Goal: Transaction & Acquisition: Purchase product/service

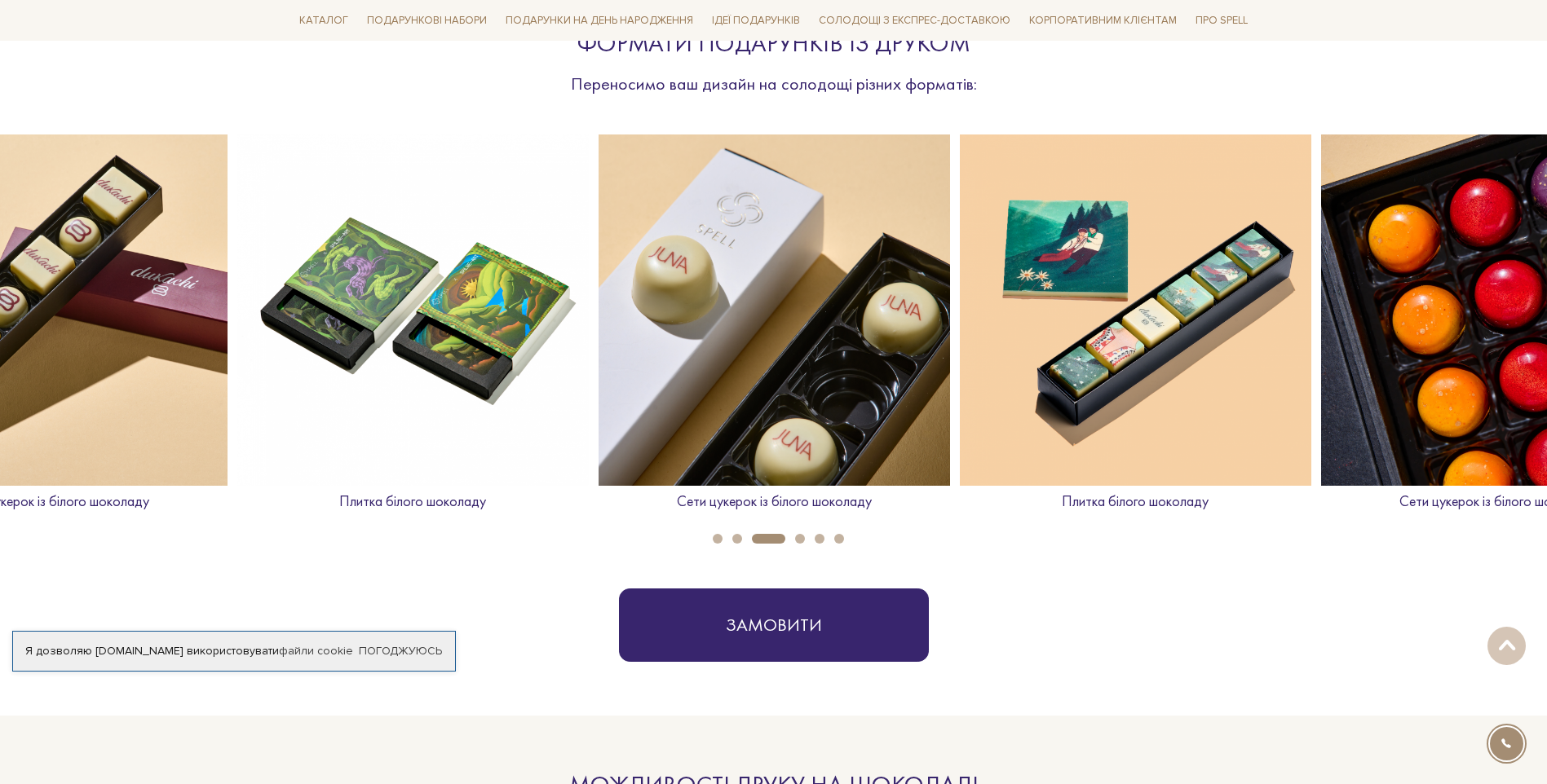
scroll to position [679, 0]
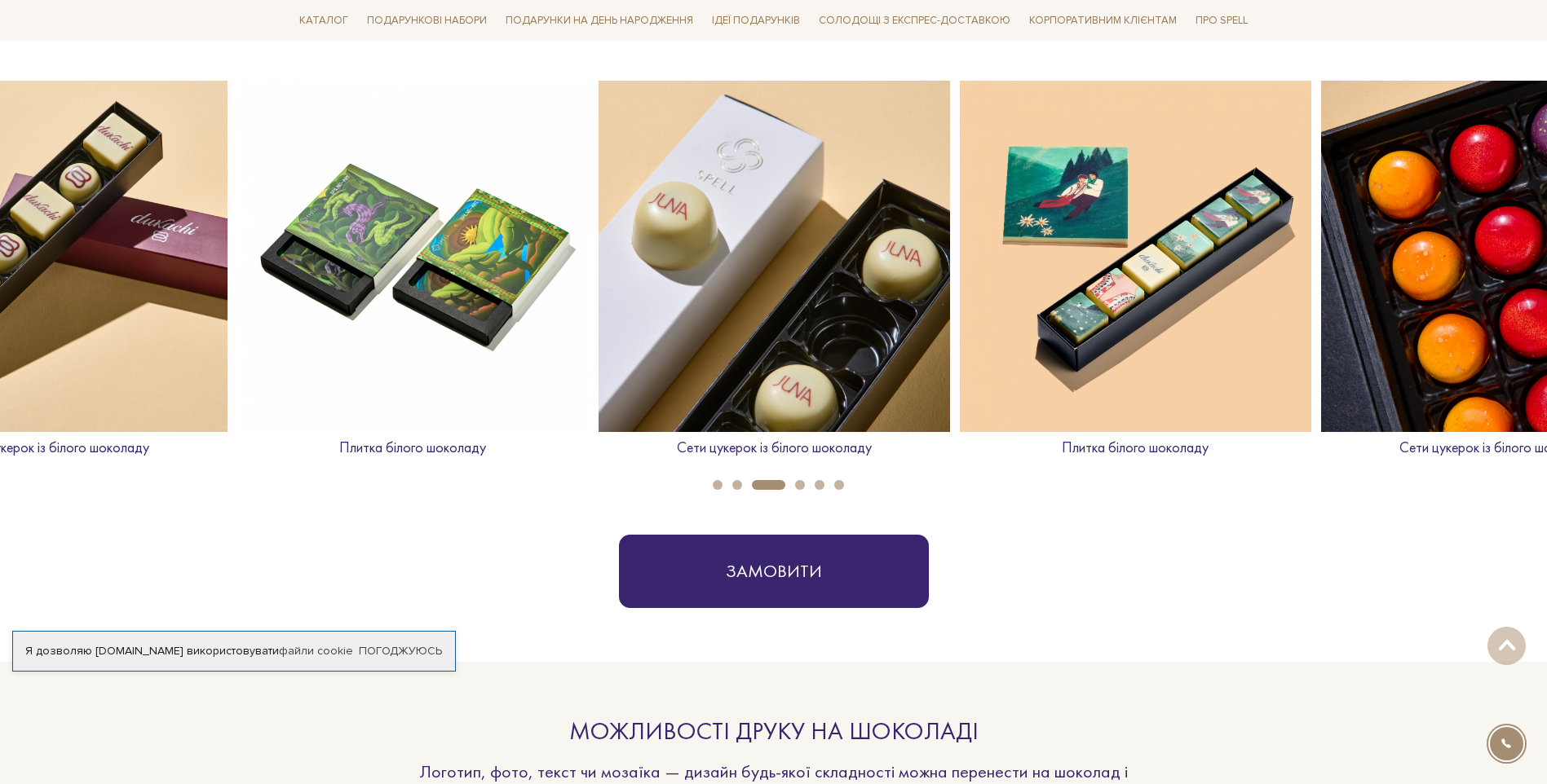
drag, startPoint x: 739, startPoint y: 488, endPoint x: 717, endPoint y: 488, distance: 22.0
click at [717, 488] on ul "1 2 3 4 5 6" at bounding box center [773, 480] width 1547 height 18
click at [717, 488] on button "1" at bounding box center [717, 485] width 9 height 9
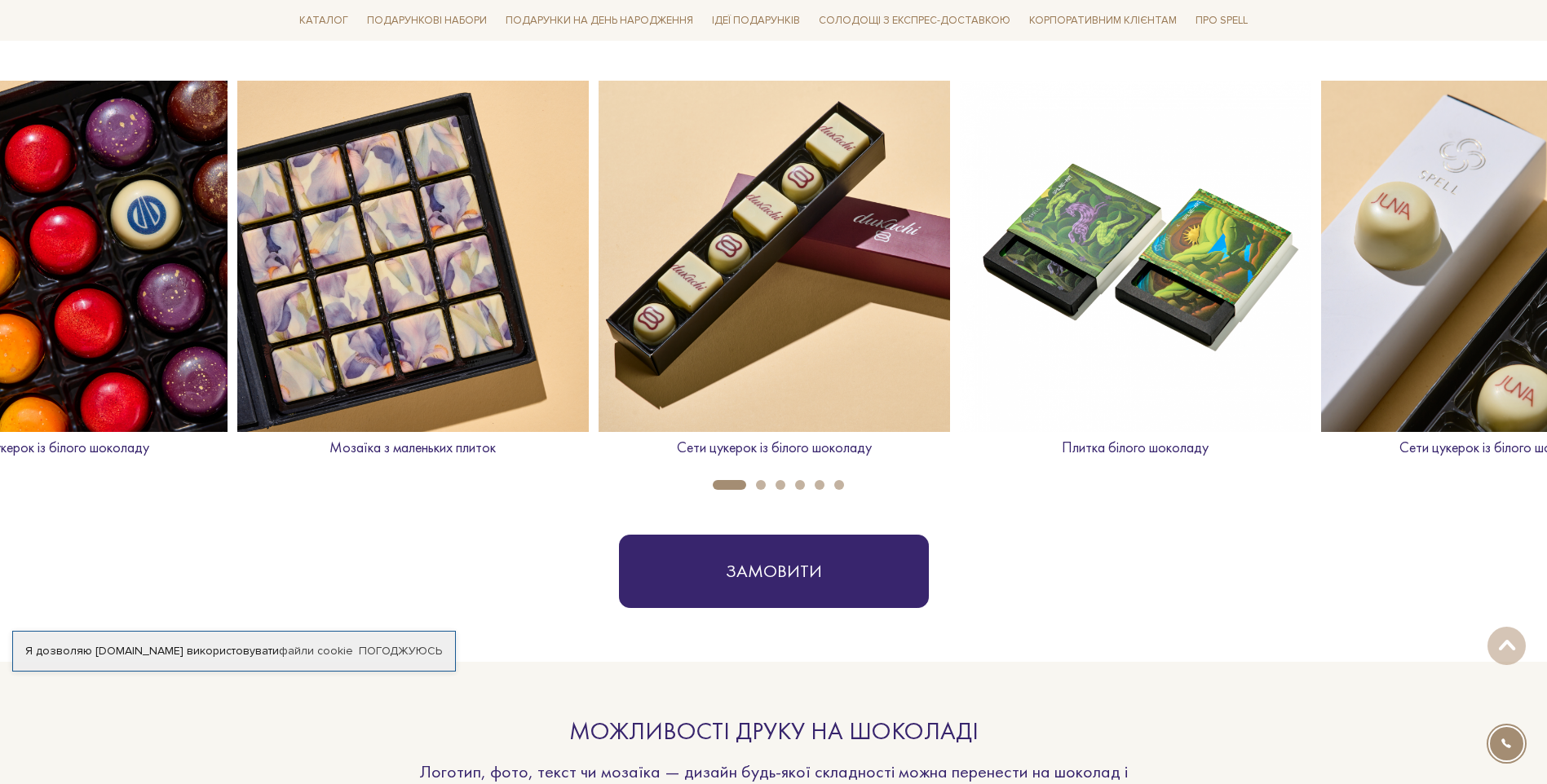
click at [750, 484] on li "2" at bounding box center [755, 485] width 20 height 9
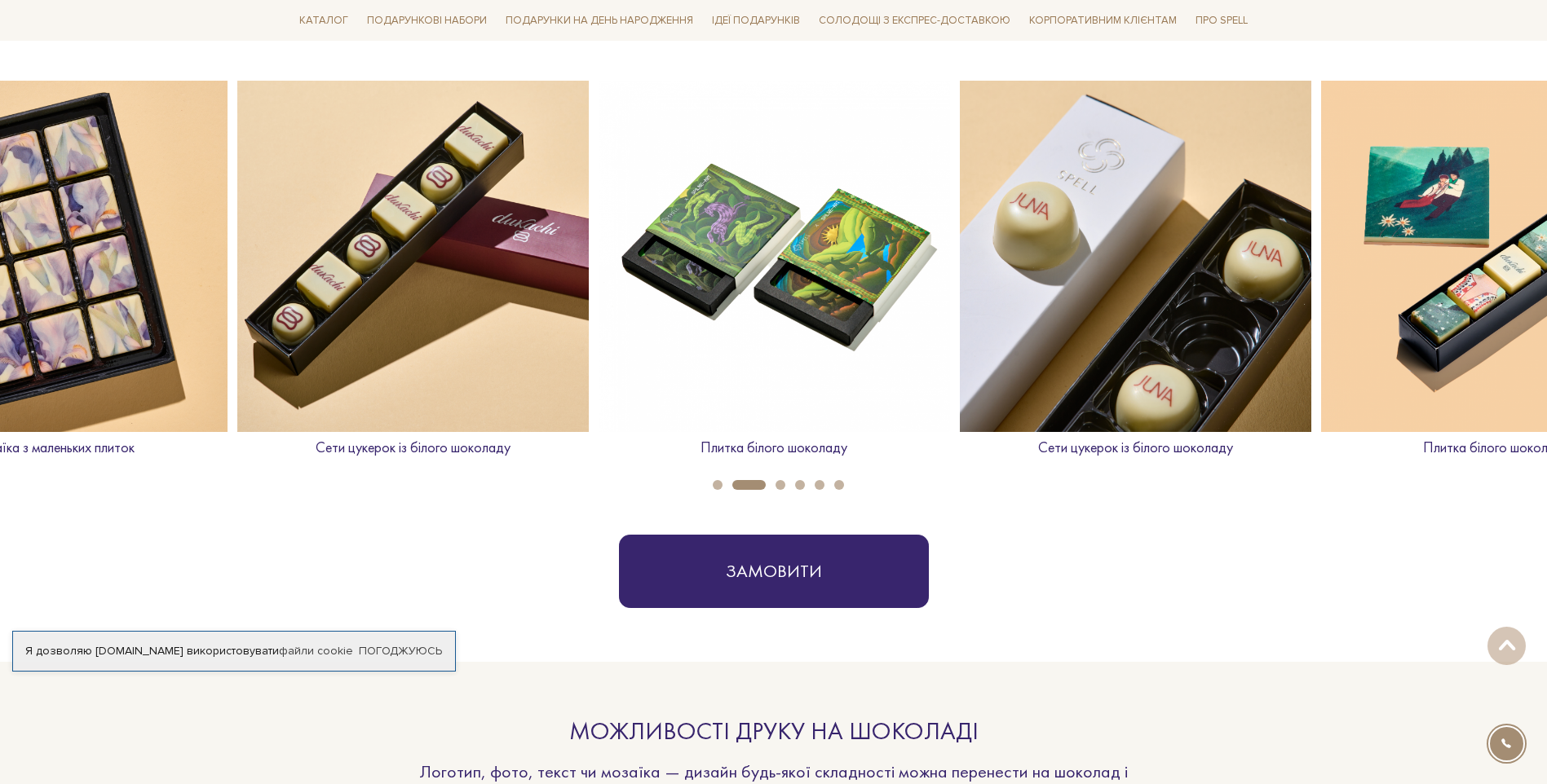
click at [780, 483] on button "3" at bounding box center [780, 485] width 9 height 9
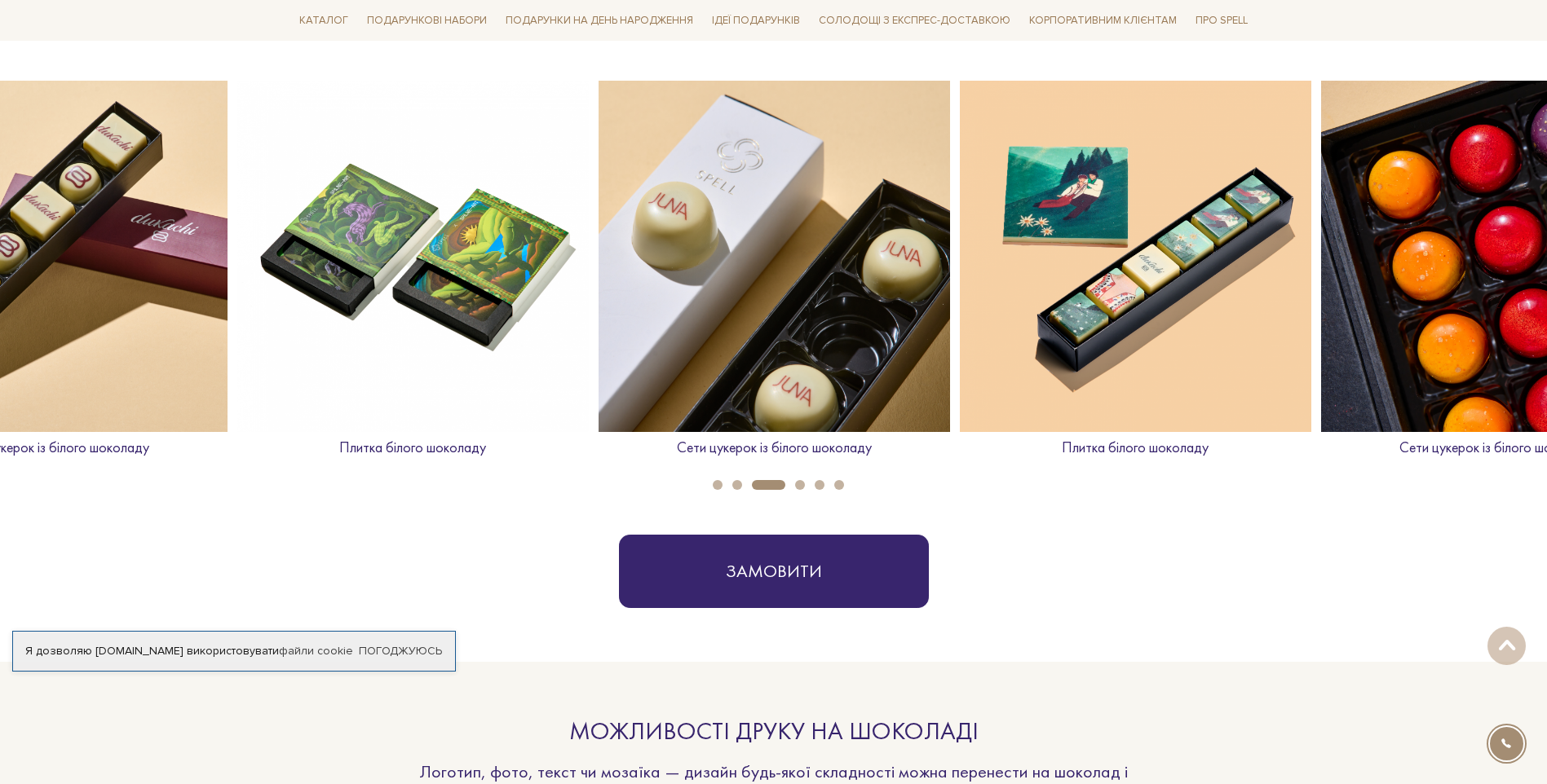
click at [801, 481] on button "4" at bounding box center [800, 485] width 9 height 9
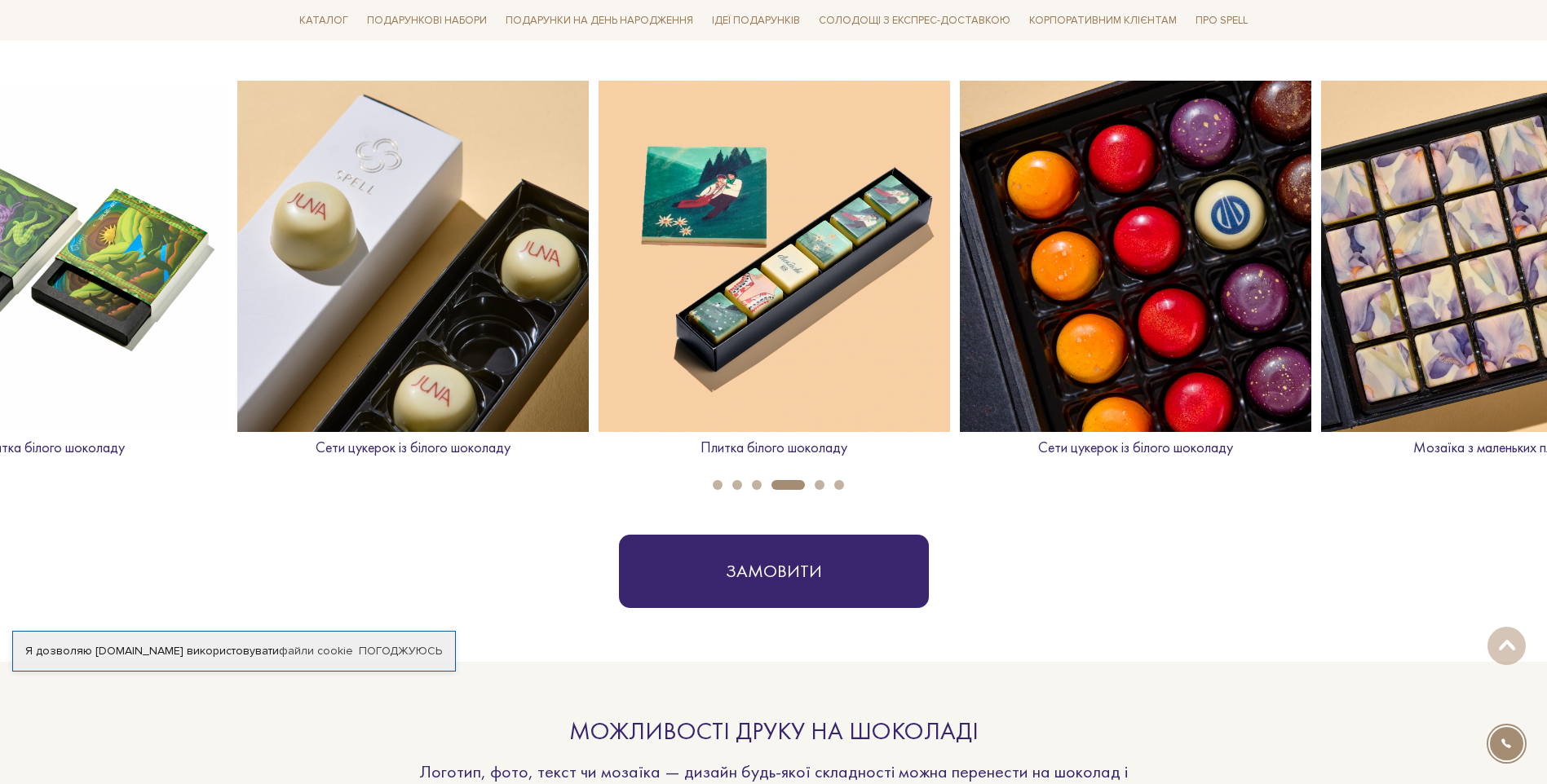
click at [822, 481] on button "5" at bounding box center [819, 485] width 9 height 9
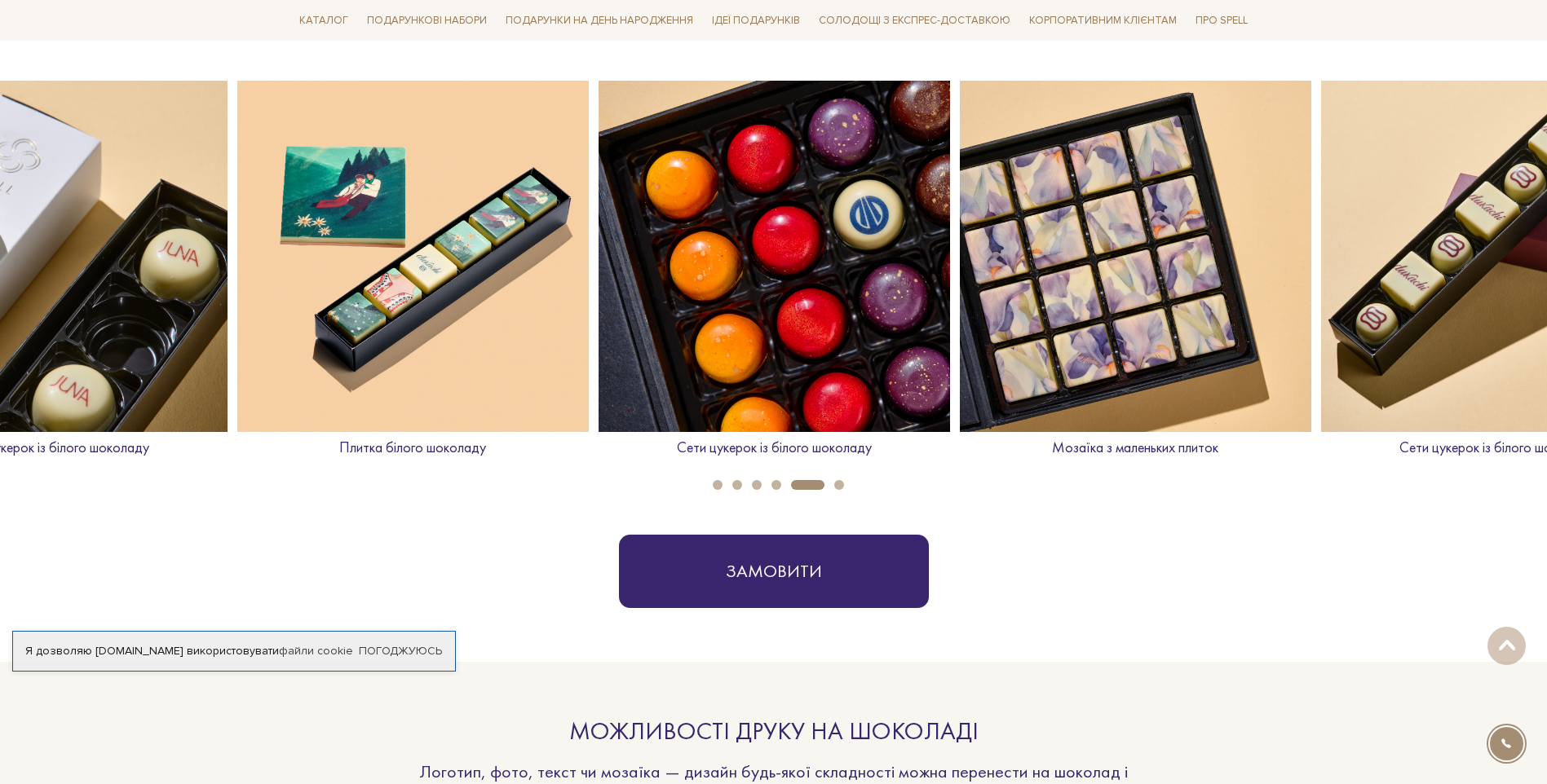
click at [832, 483] on li "6" at bounding box center [834, 485] width 20 height 9
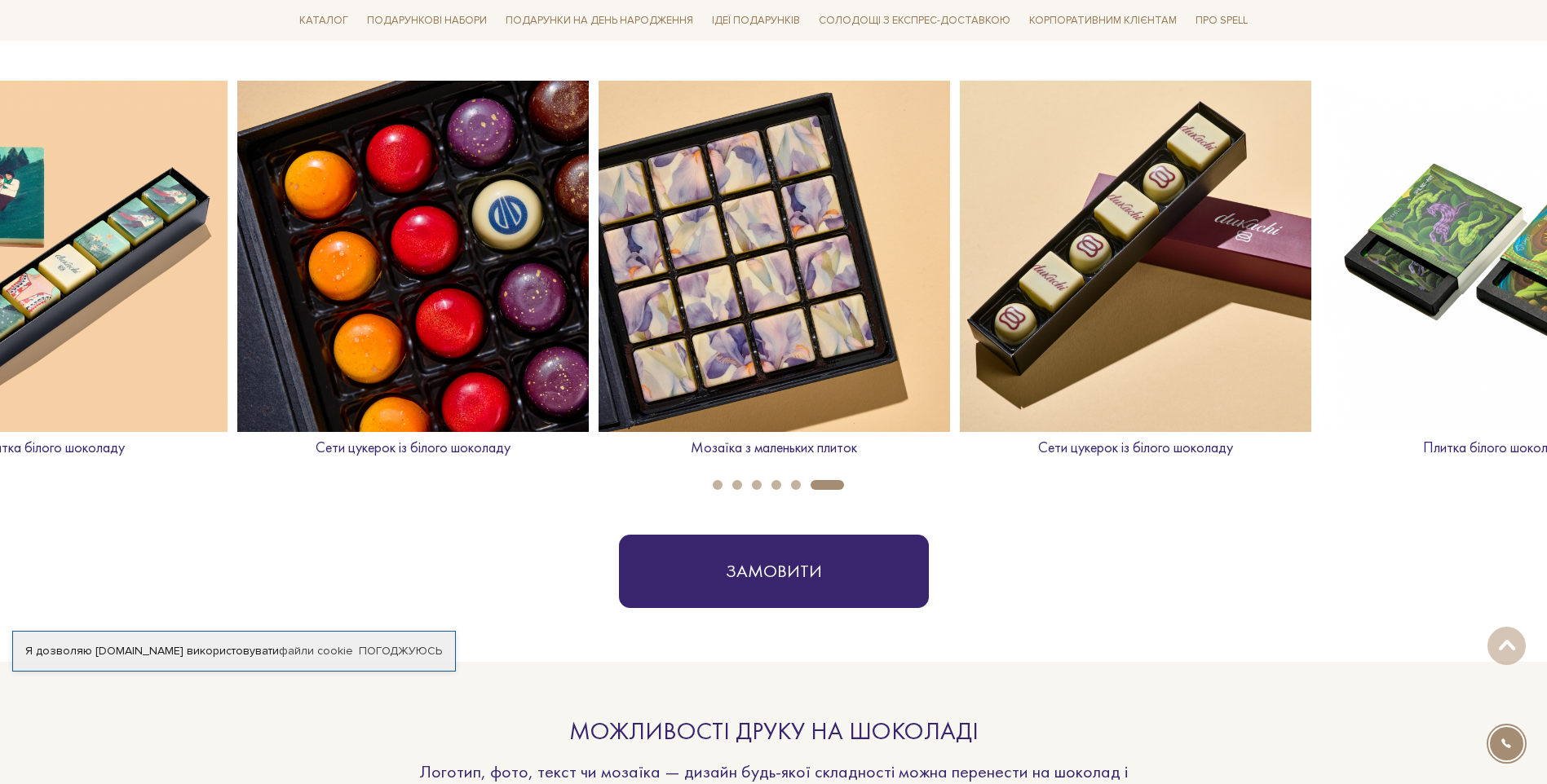
click at [790, 486] on li "5" at bounding box center [791, 485] width 20 height 9
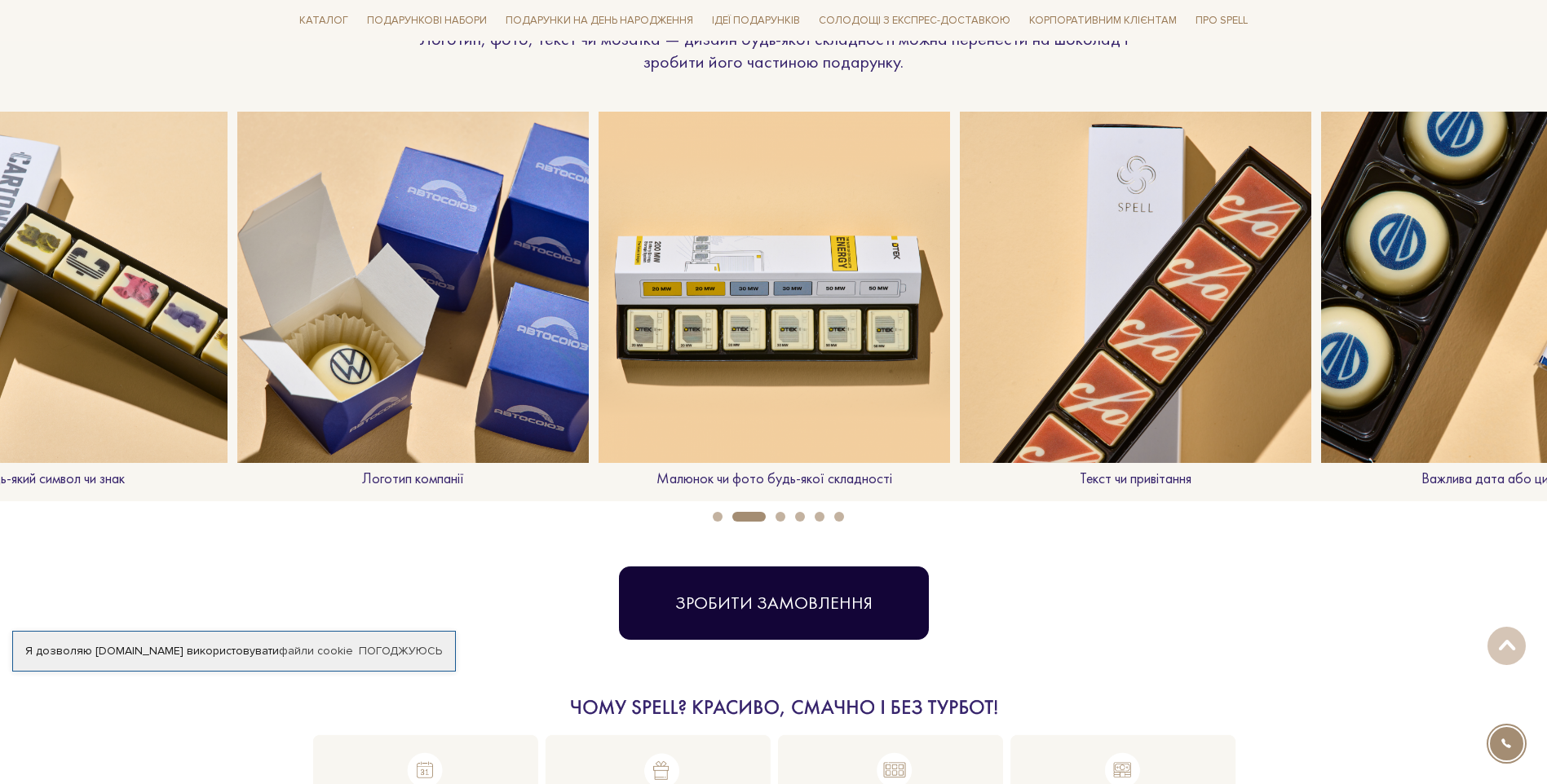
scroll to position [1359, 0]
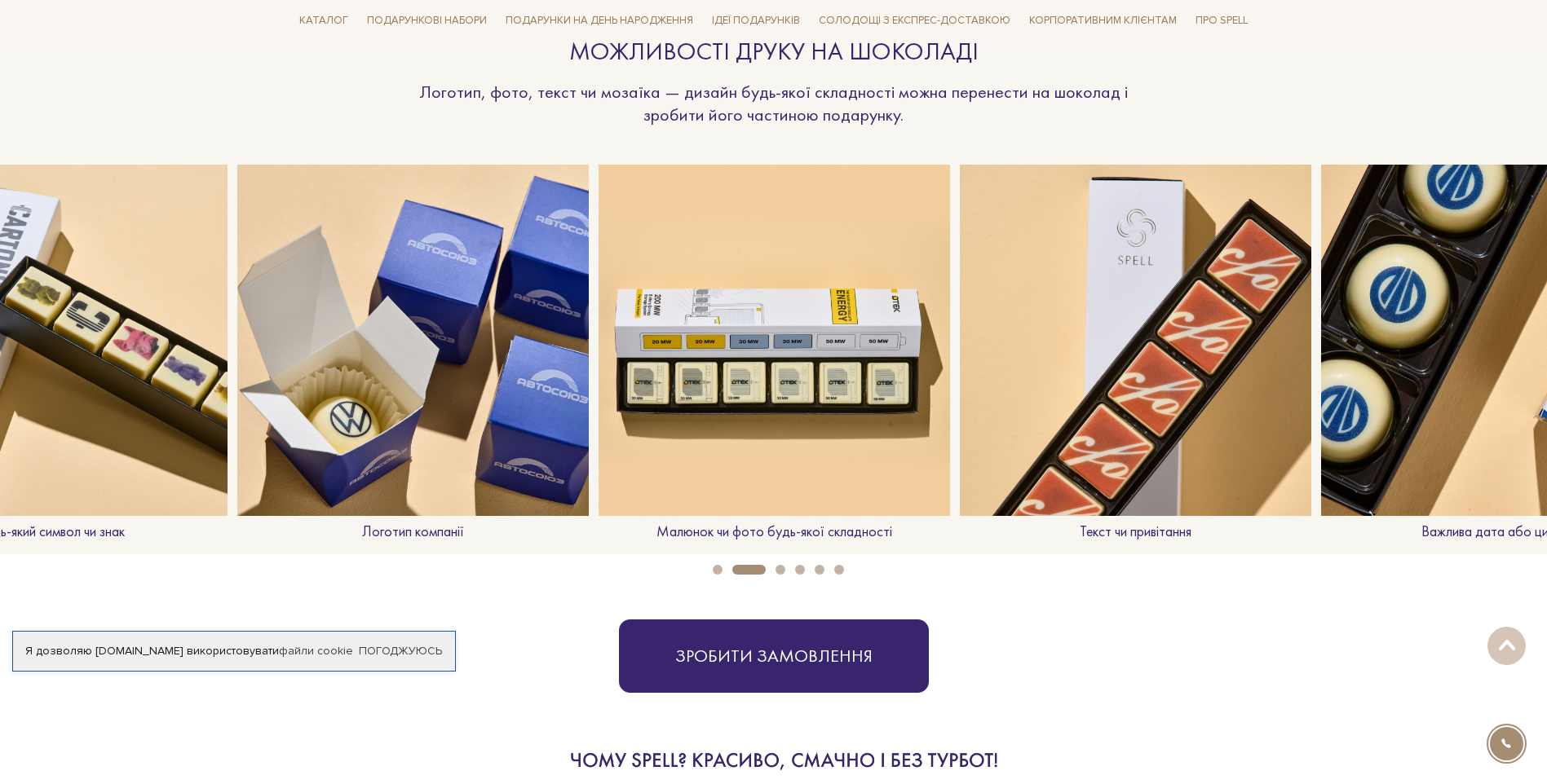
drag, startPoint x: 736, startPoint y: 571, endPoint x: 709, endPoint y: 574, distance: 27.2
click at [709, 574] on ul "1 2 3 4 5 6" at bounding box center [773, 565] width 1547 height 18
click at [709, 574] on li "1" at bounding box center [712, 570] width 20 height 9
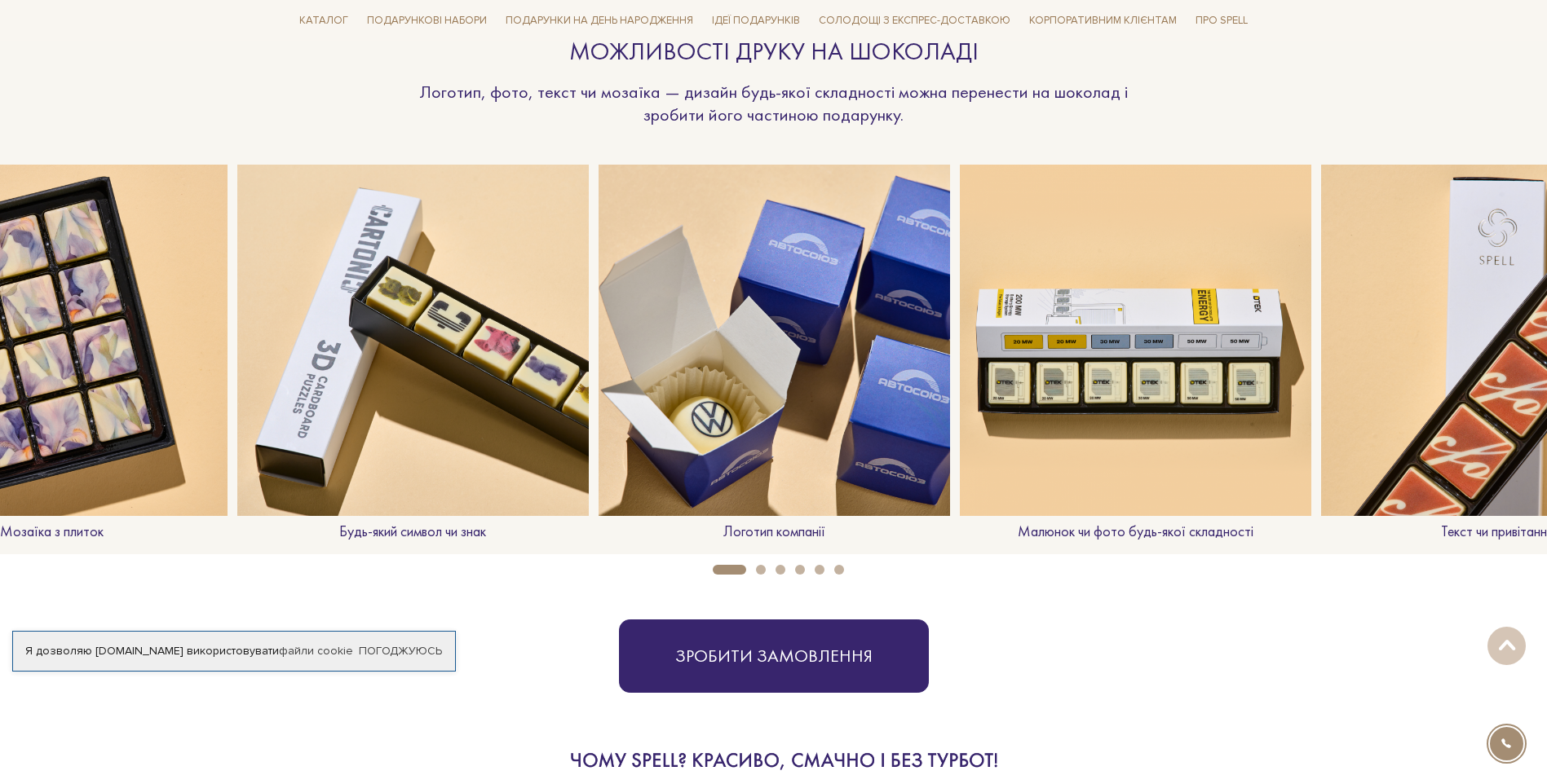
click at [777, 495] on img at bounding box center [774, 340] width 352 height 351
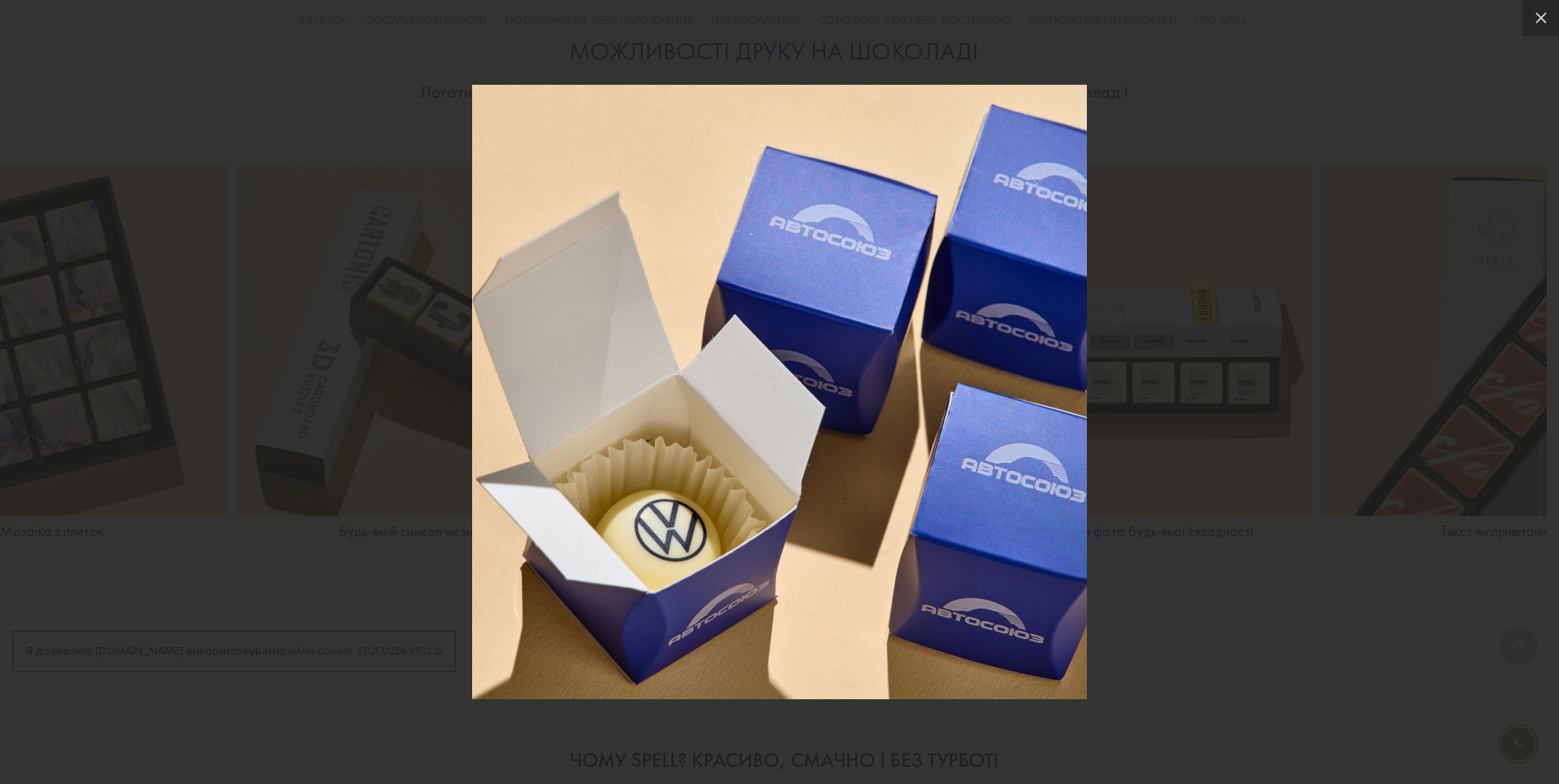
click at [1315, 425] on div at bounding box center [780, 392] width 1559 height 784
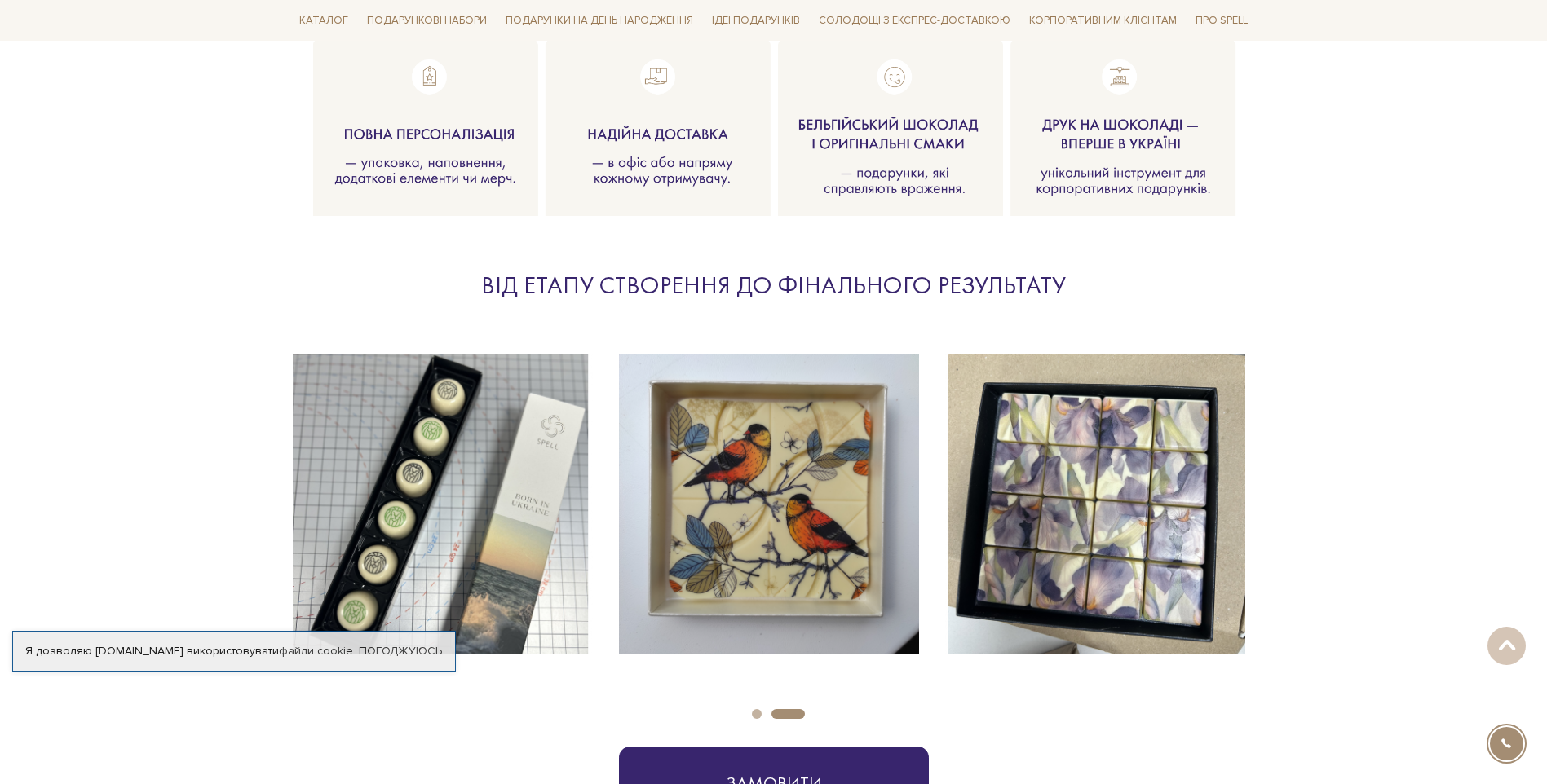
scroll to position [2174, 0]
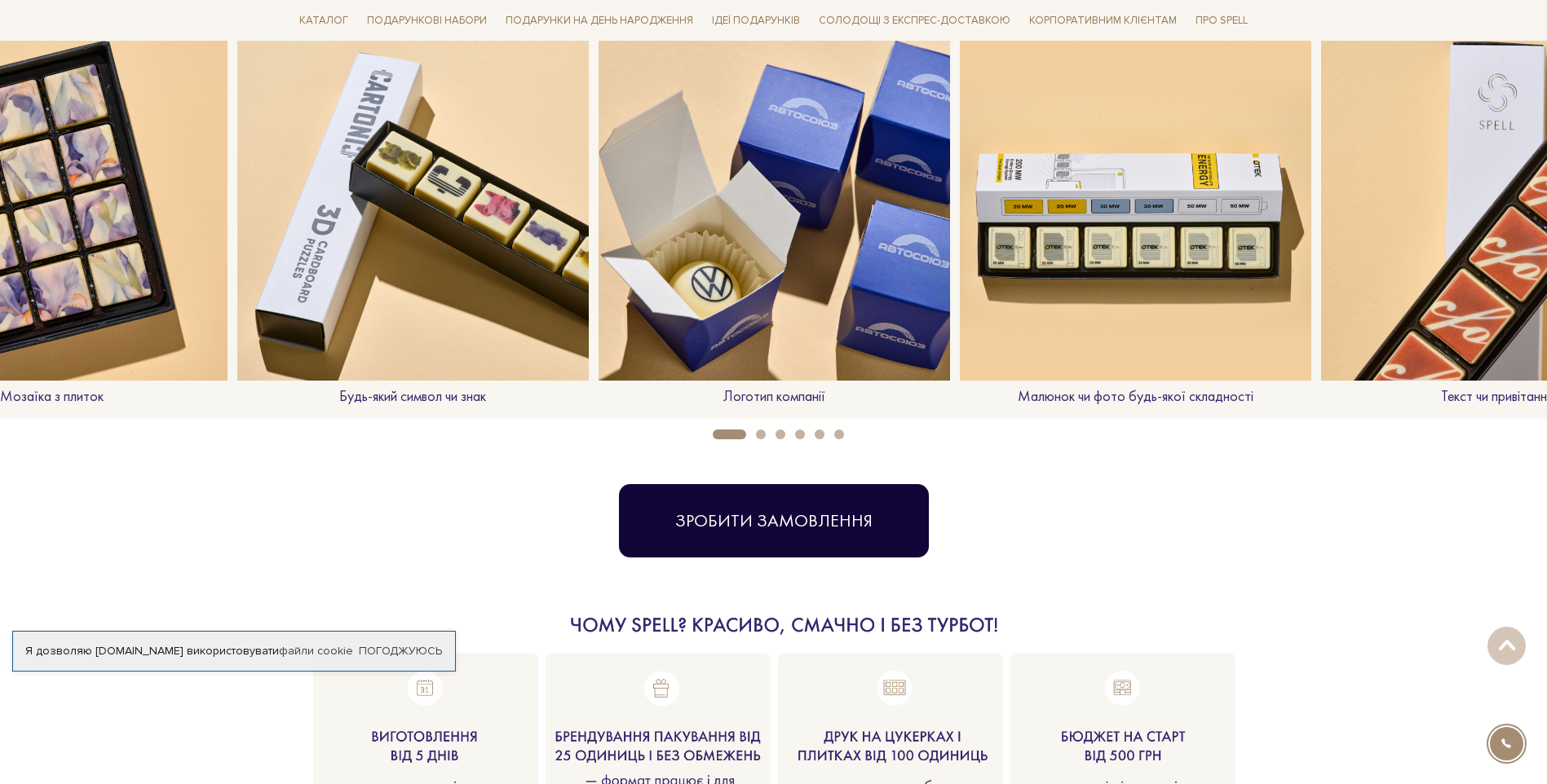
click at [808, 526] on button "Зробити замовлення" at bounding box center [774, 520] width 310 height 74
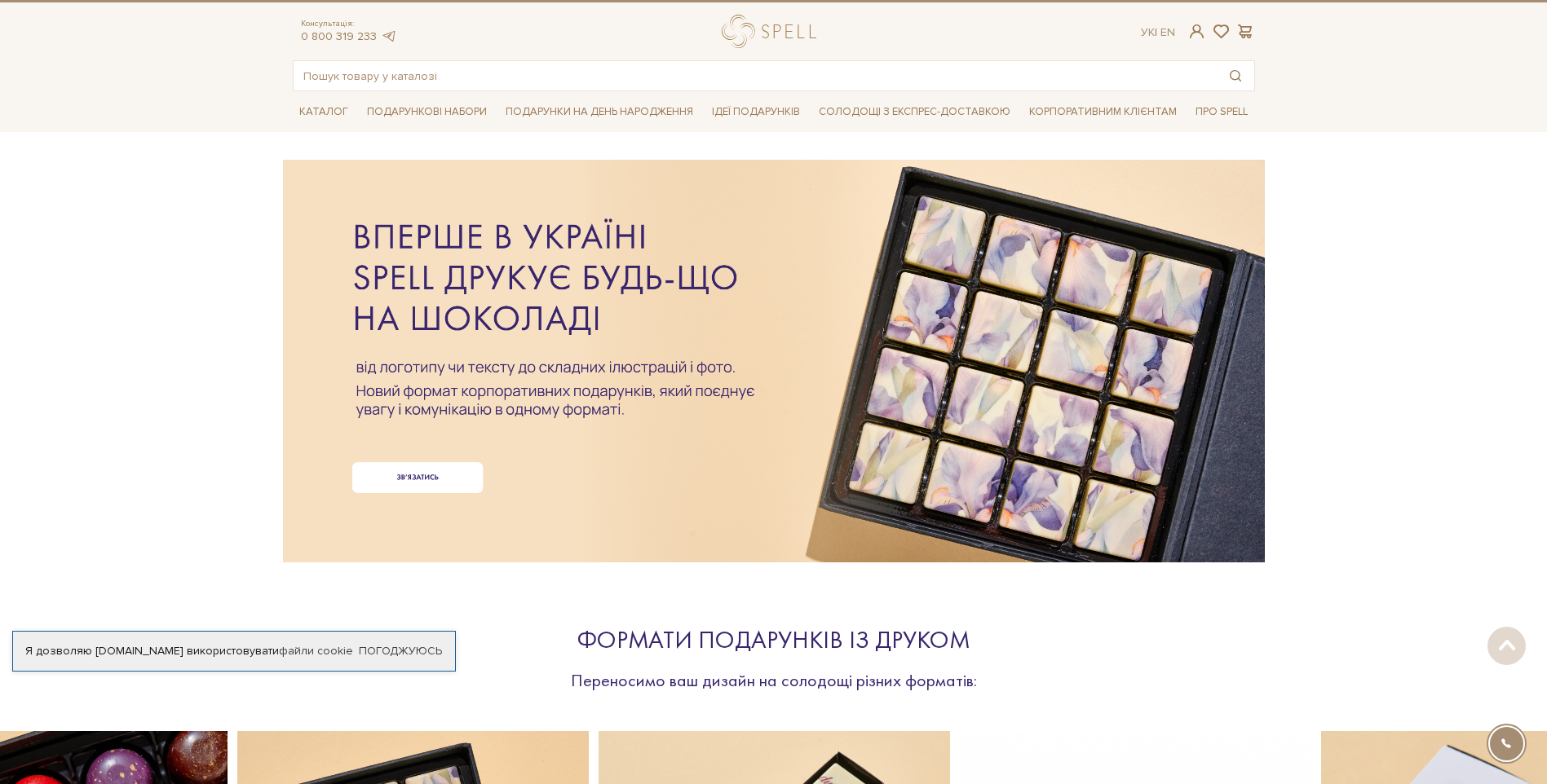
scroll to position [0, 0]
